Goal: Communication & Community: Answer question/provide support

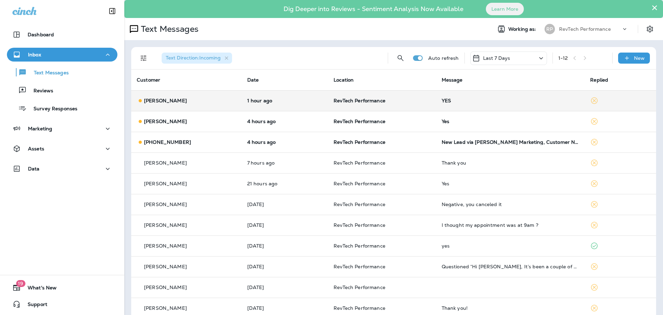
click at [484, 97] on td "YES" at bounding box center [510, 100] width 149 height 21
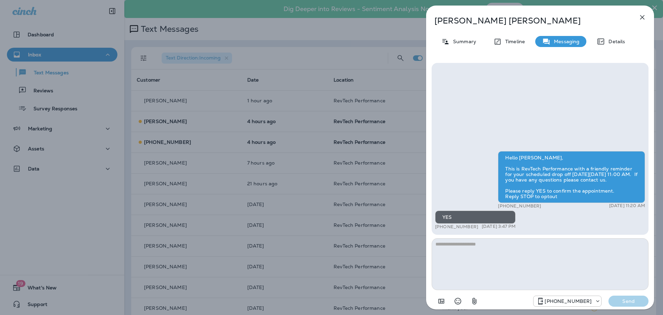
drag, startPoint x: 563, startPoint y: 256, endPoint x: 564, endPoint y: 239, distance: 17.0
click at [564, 257] on textarea at bounding box center [540, 264] width 217 height 52
type textarea "**********"
click at [639, 299] on p "Send" at bounding box center [628, 301] width 29 height 6
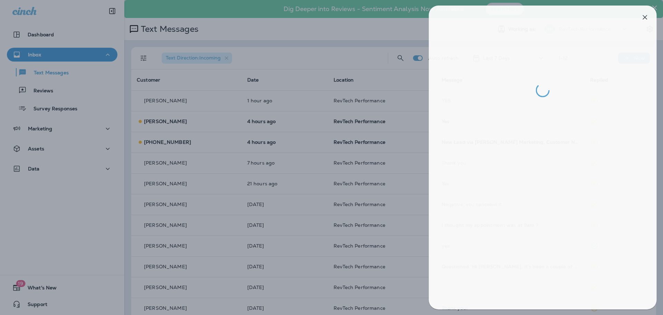
click at [277, 164] on div at bounding box center [334, 157] width 663 height 315
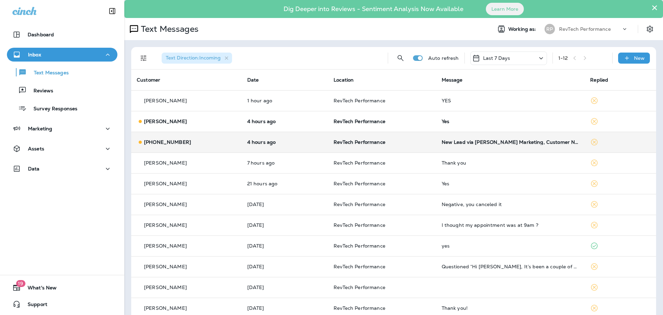
click at [373, 138] on td "RevTech Performance" at bounding box center [382, 142] width 108 height 21
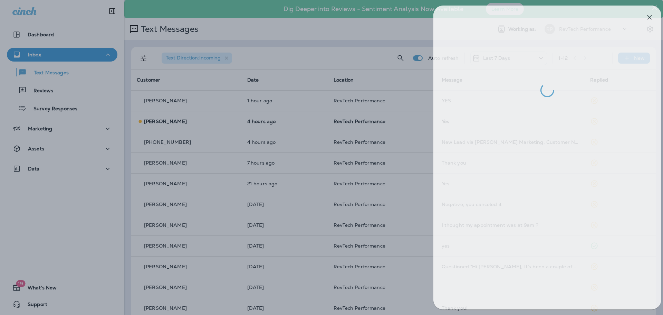
drag, startPoint x: 284, startPoint y: 112, endPoint x: 290, endPoint y: 118, distance: 8.3
click at [285, 112] on div at bounding box center [338, 157] width 663 height 315
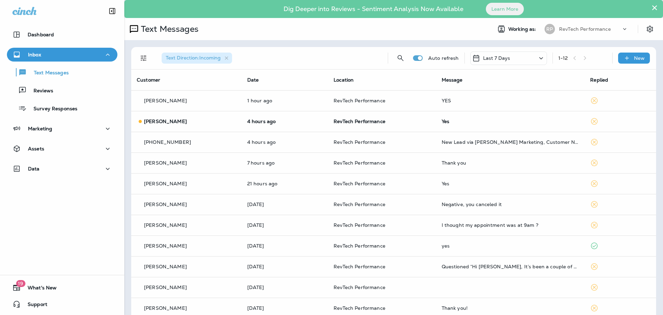
click at [244, 123] on div at bounding box center [331, 157] width 663 height 315
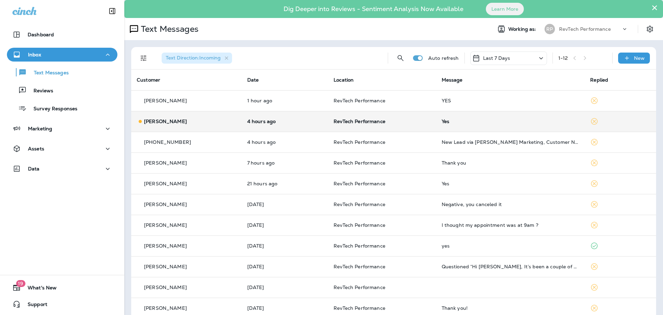
click at [226, 120] on div "[PERSON_NAME]" at bounding box center [186, 121] width 99 height 7
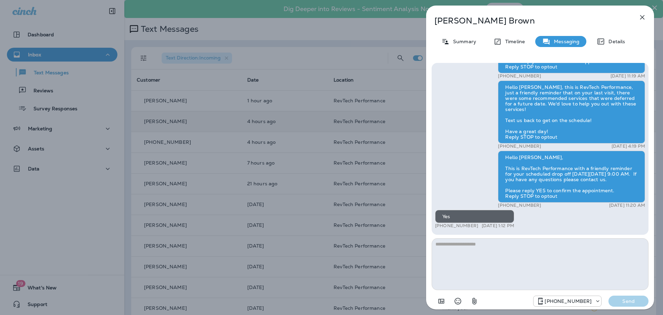
click at [512, 267] on textarea at bounding box center [540, 264] width 217 height 52
type textarea "**********"
click at [629, 304] on p "Send" at bounding box center [628, 301] width 29 height 6
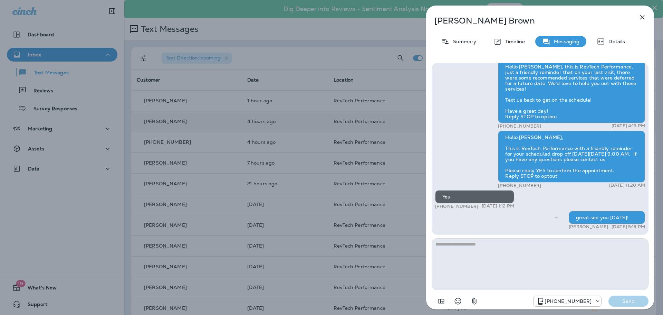
click at [645, 18] on icon "button" at bounding box center [642, 17] width 8 height 8
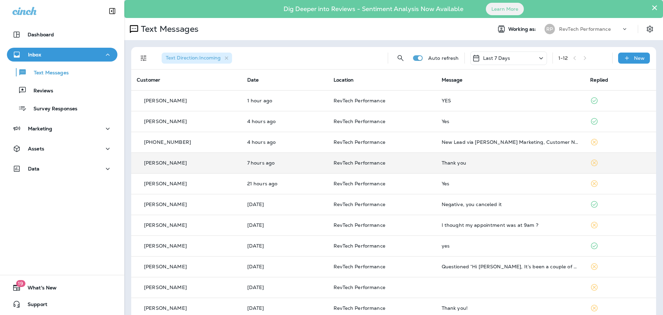
click at [534, 168] on td "Thank you" at bounding box center [510, 162] width 149 height 21
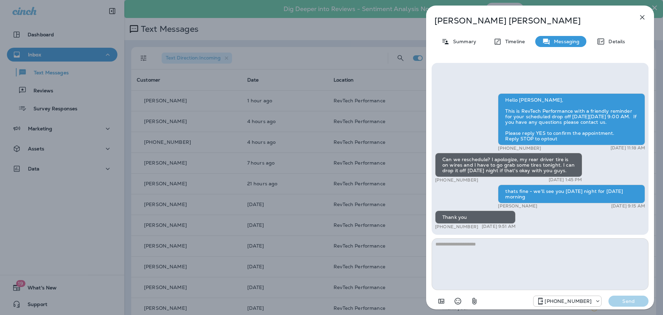
click at [643, 18] on icon "button" at bounding box center [642, 17] width 4 height 4
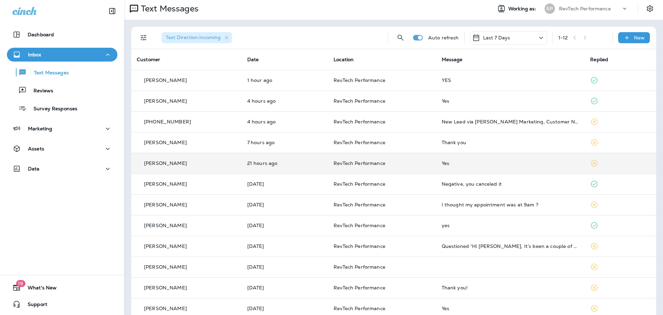
scroll to position [31, 0]
